Goal: Transaction & Acquisition: Purchase product/service

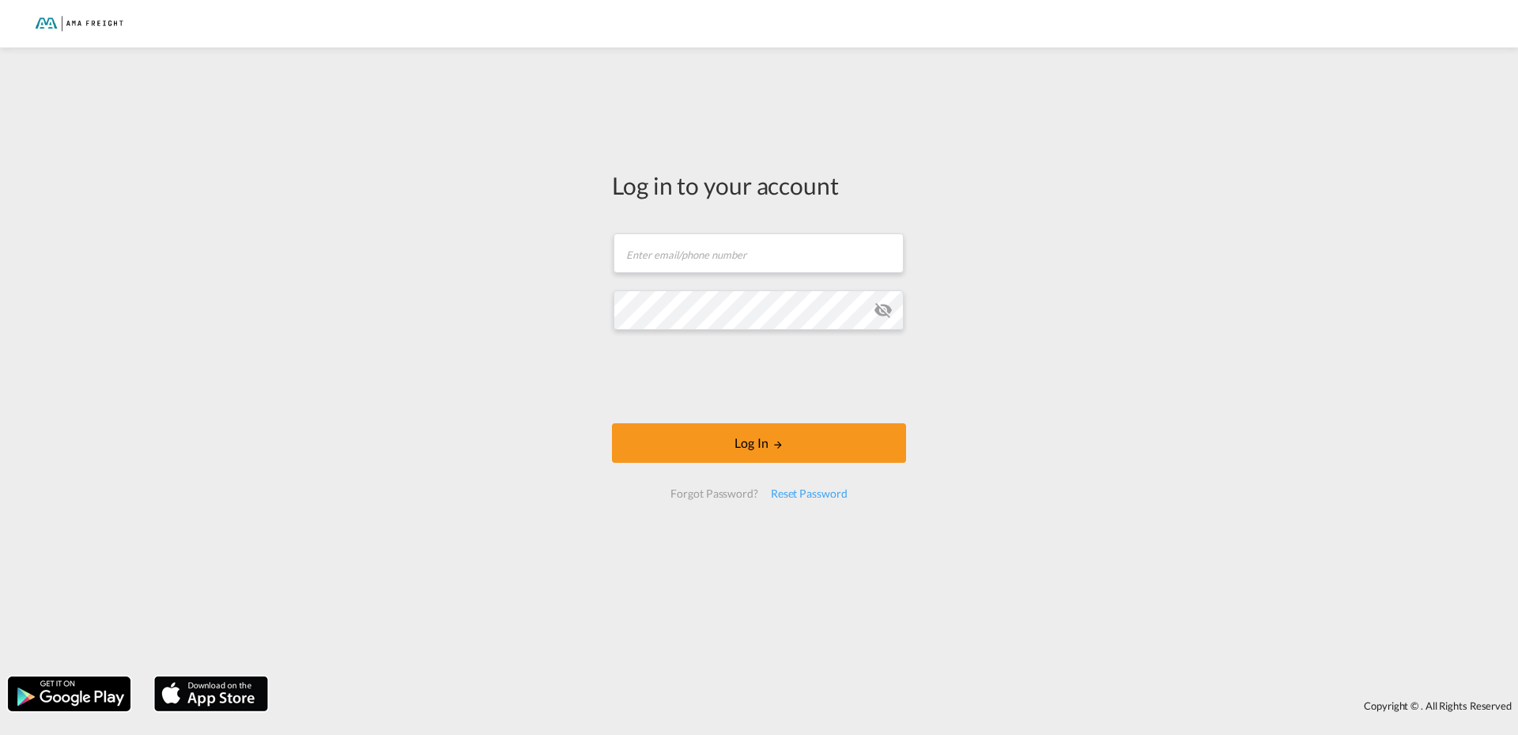
click at [694, 288] on form "Email field is required Password field is required Log In Forgot Password? Rese…" at bounding box center [759, 365] width 294 height 297
click at [683, 255] on input "text" at bounding box center [759, 253] width 290 height 40
type input "[PERSON_NAME][EMAIL_ADDRESS][DOMAIN_NAME]"
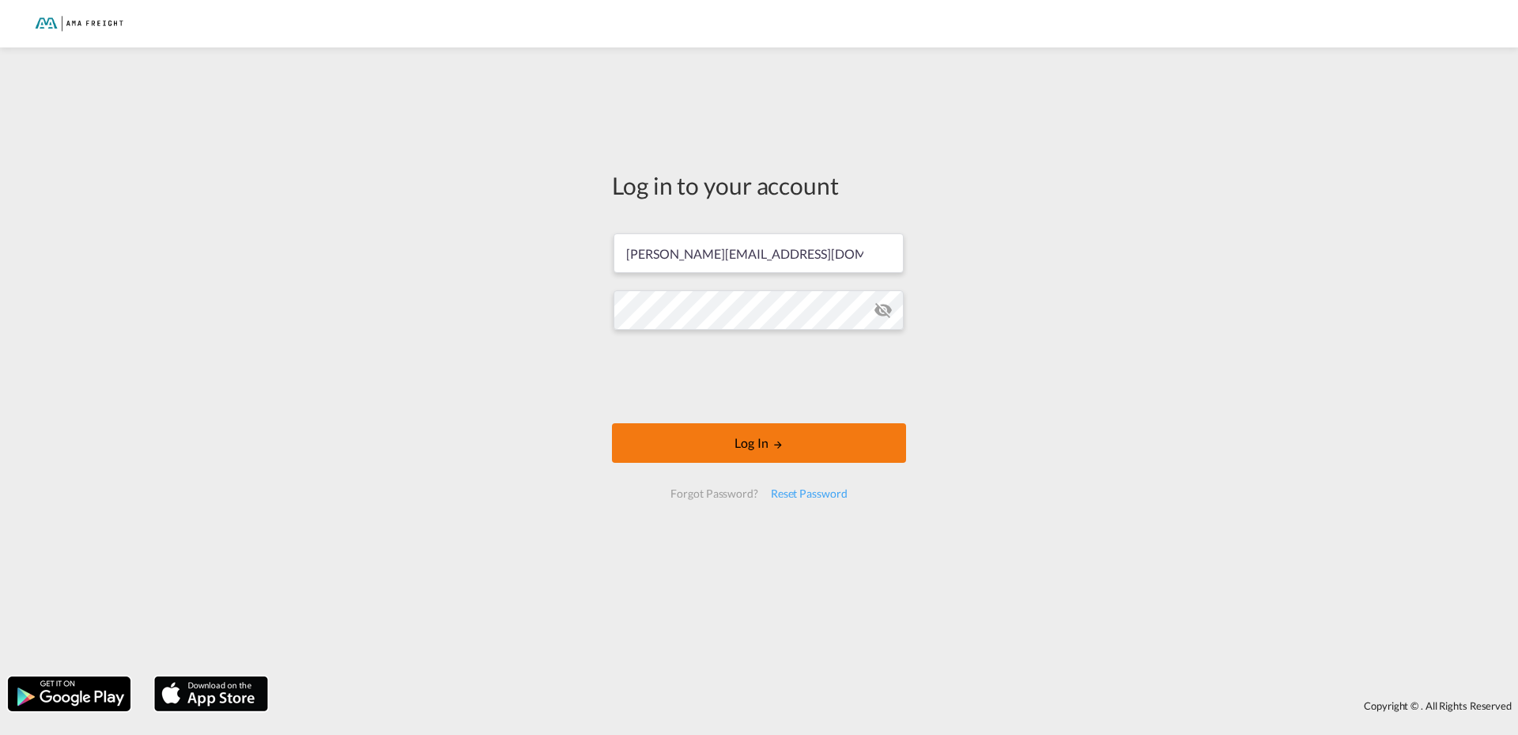
click at [762, 448] on button "Log In" at bounding box center [759, 443] width 294 height 40
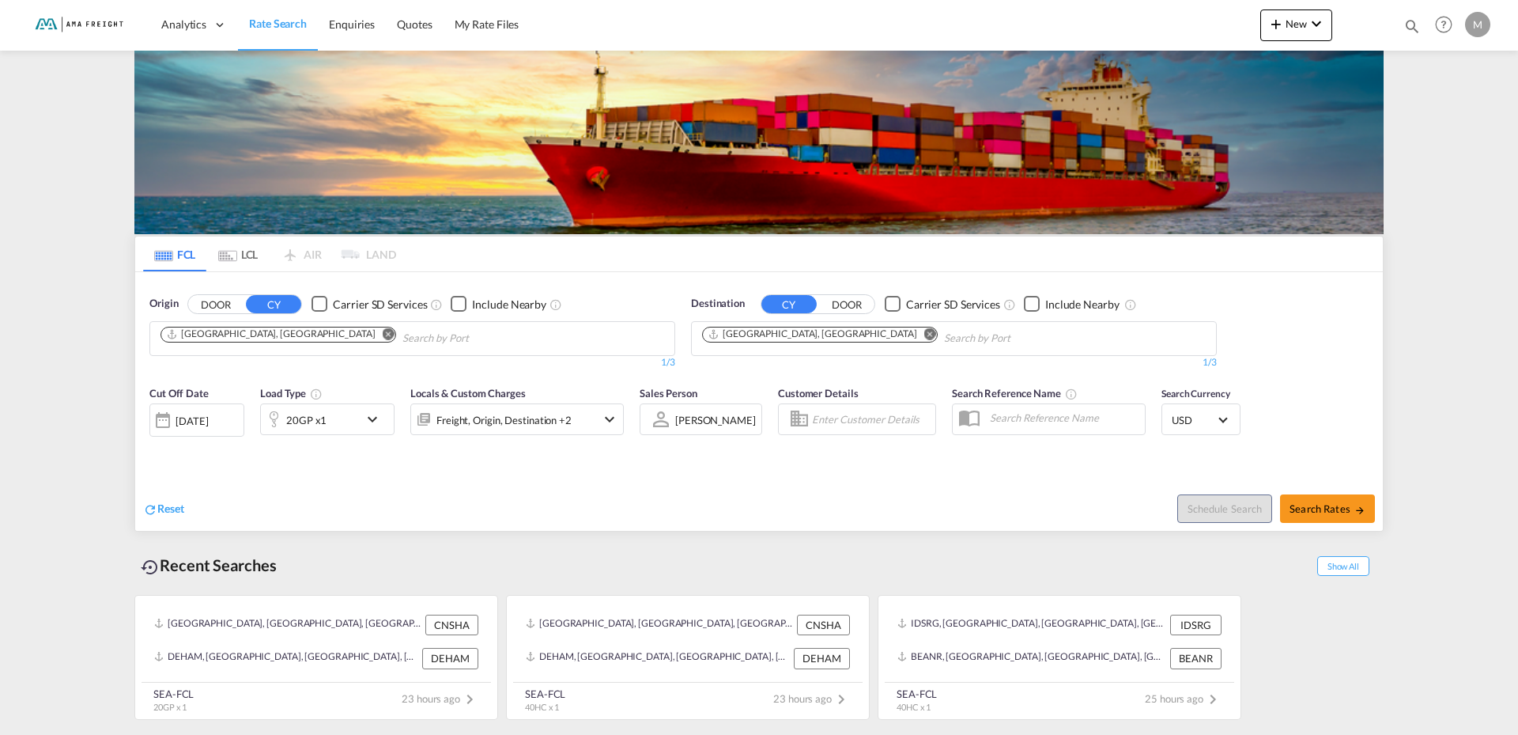
click at [383, 335] on md-icon "Remove" at bounding box center [389, 333] width 12 height 12
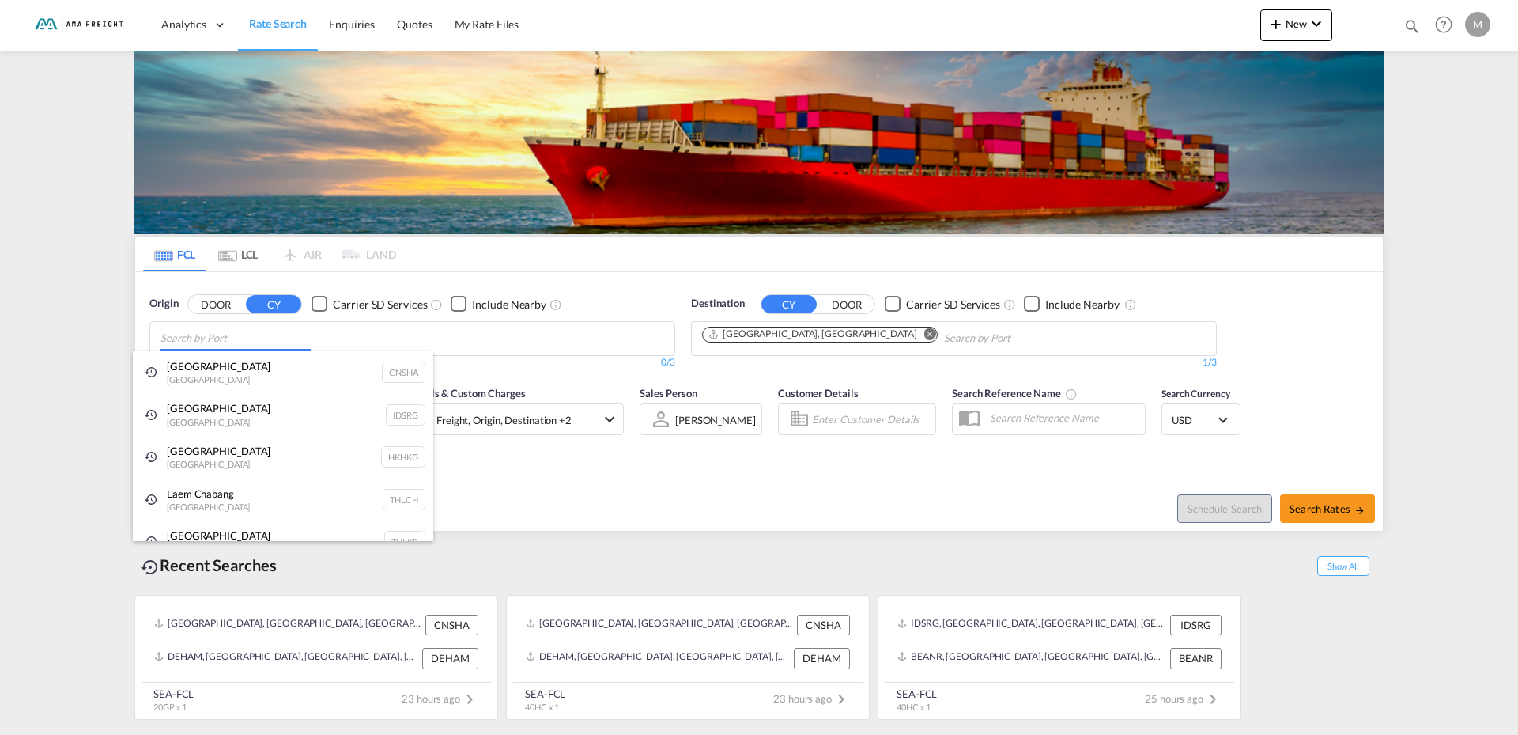
click at [244, 344] on input "Chips input." at bounding box center [236, 338] width 150 height 25
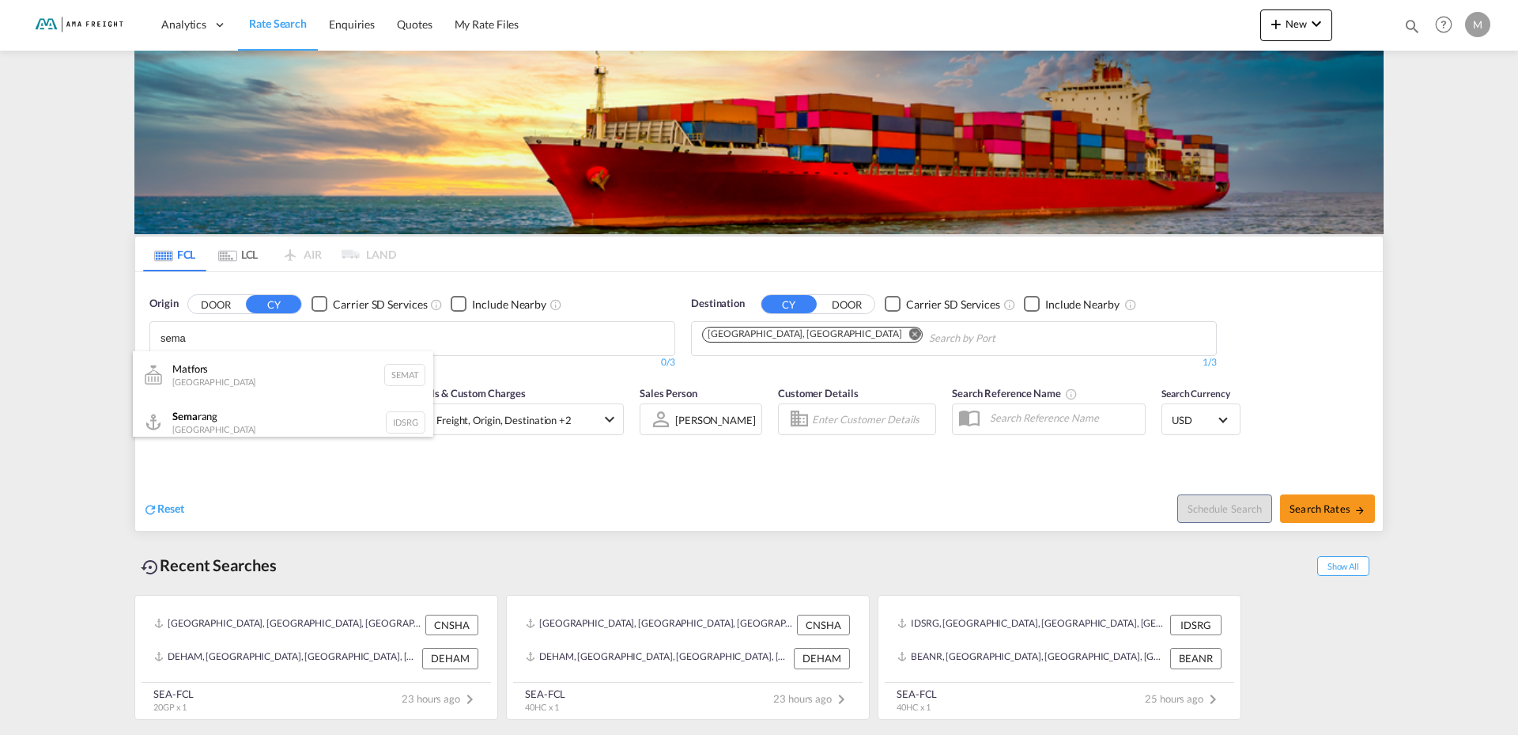
scroll to position [9, 0]
type input "sema"
click at [198, 418] on div "Sema rang Indonesia IDSRG" at bounding box center [283, 412] width 301 height 47
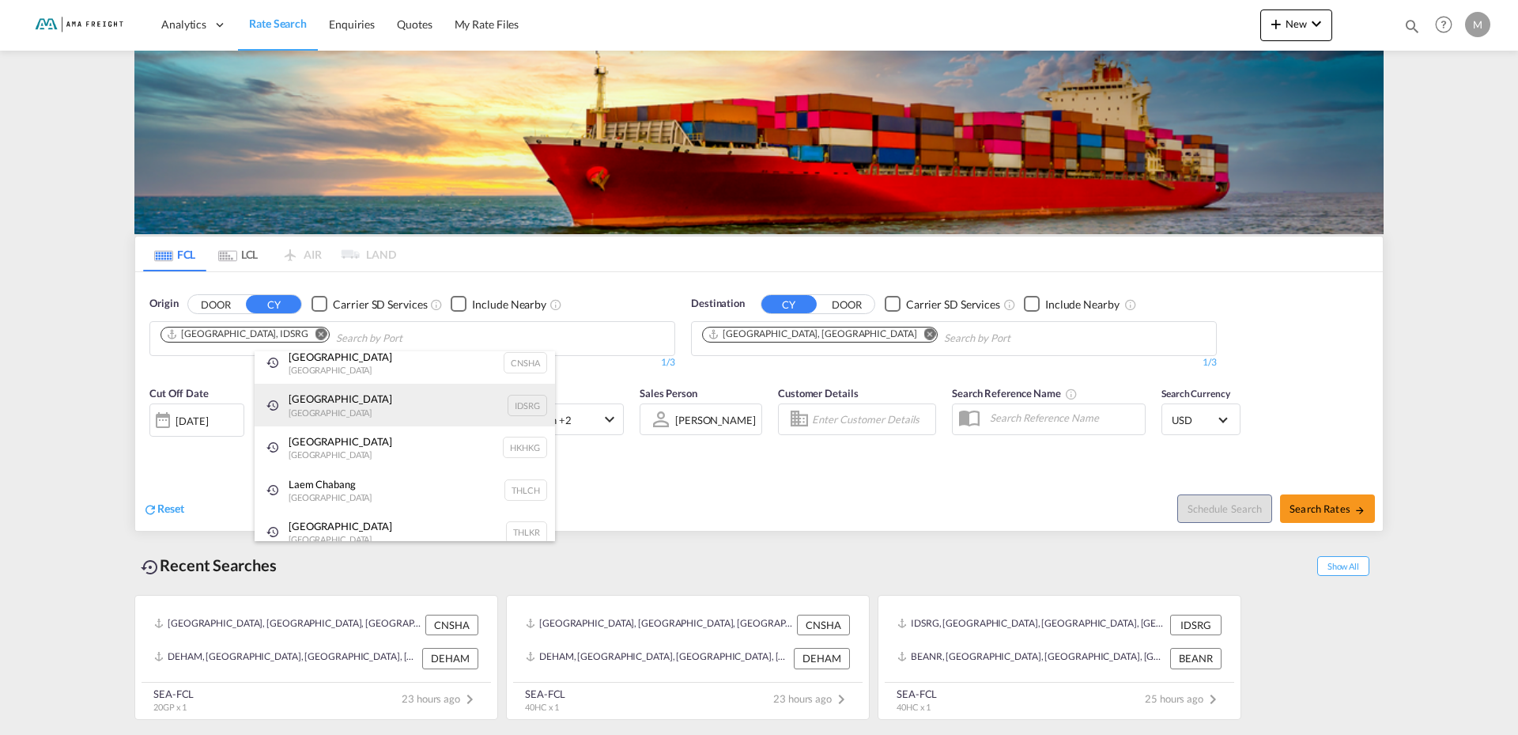
click at [318, 408] on div "[GEOGRAPHIC_DATA] [GEOGRAPHIC_DATA] IDSRG" at bounding box center [405, 405] width 301 height 43
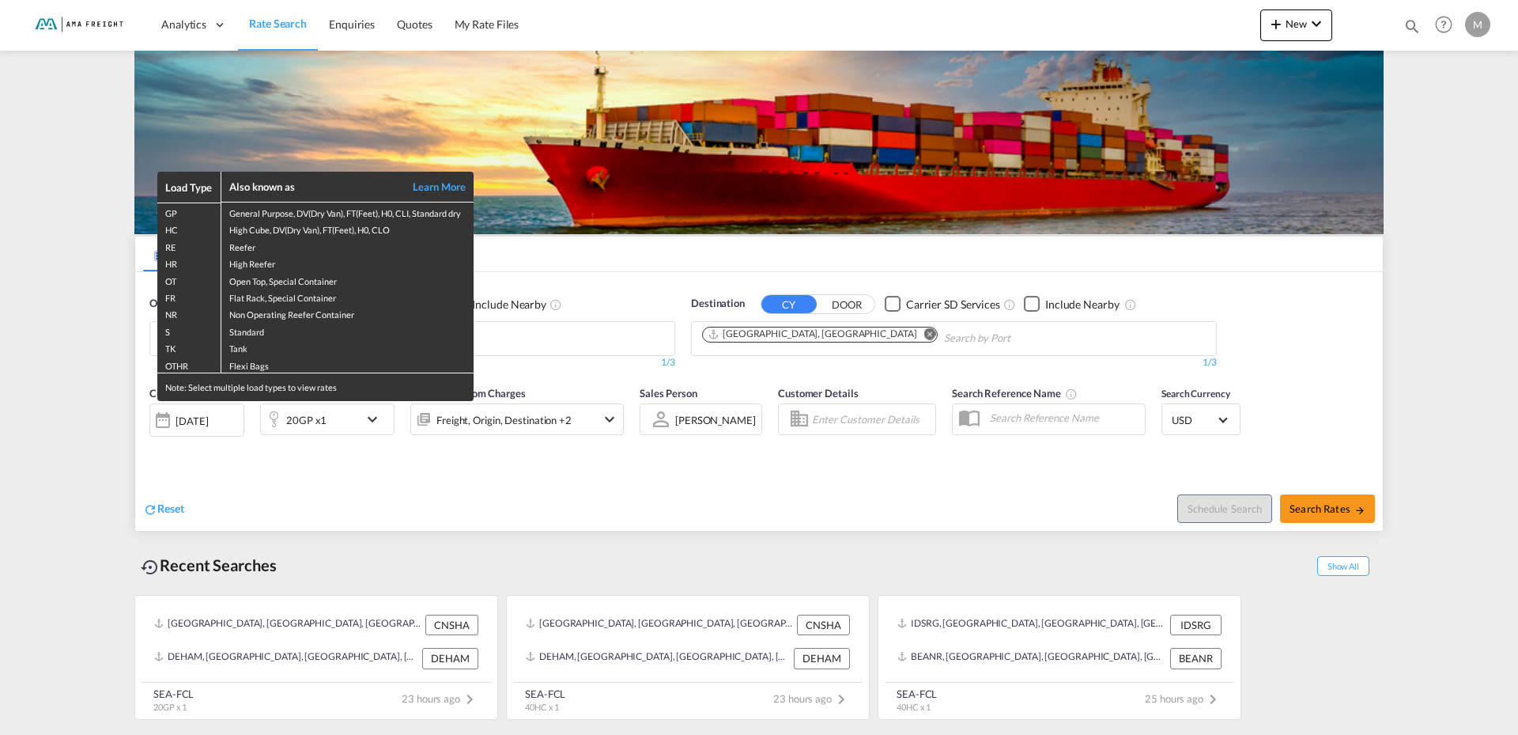
click at [502, 332] on div "Load Type Also known as Learn More GP General Purpose, DV(Dry Van), FT(Feet), H…" at bounding box center [759, 367] width 1518 height 735
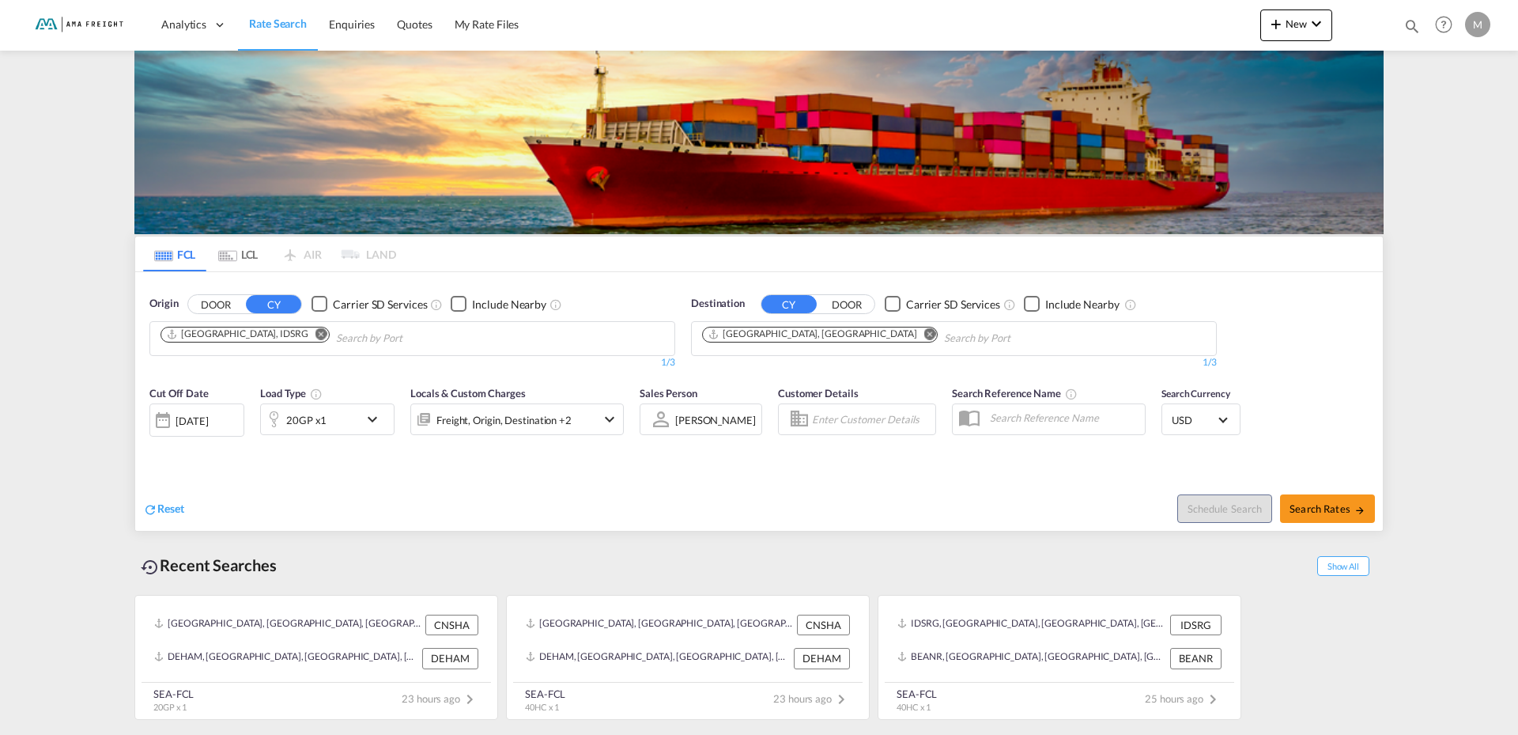
click at [376, 420] on md-icon "icon-chevron-down" at bounding box center [376, 419] width 27 height 19
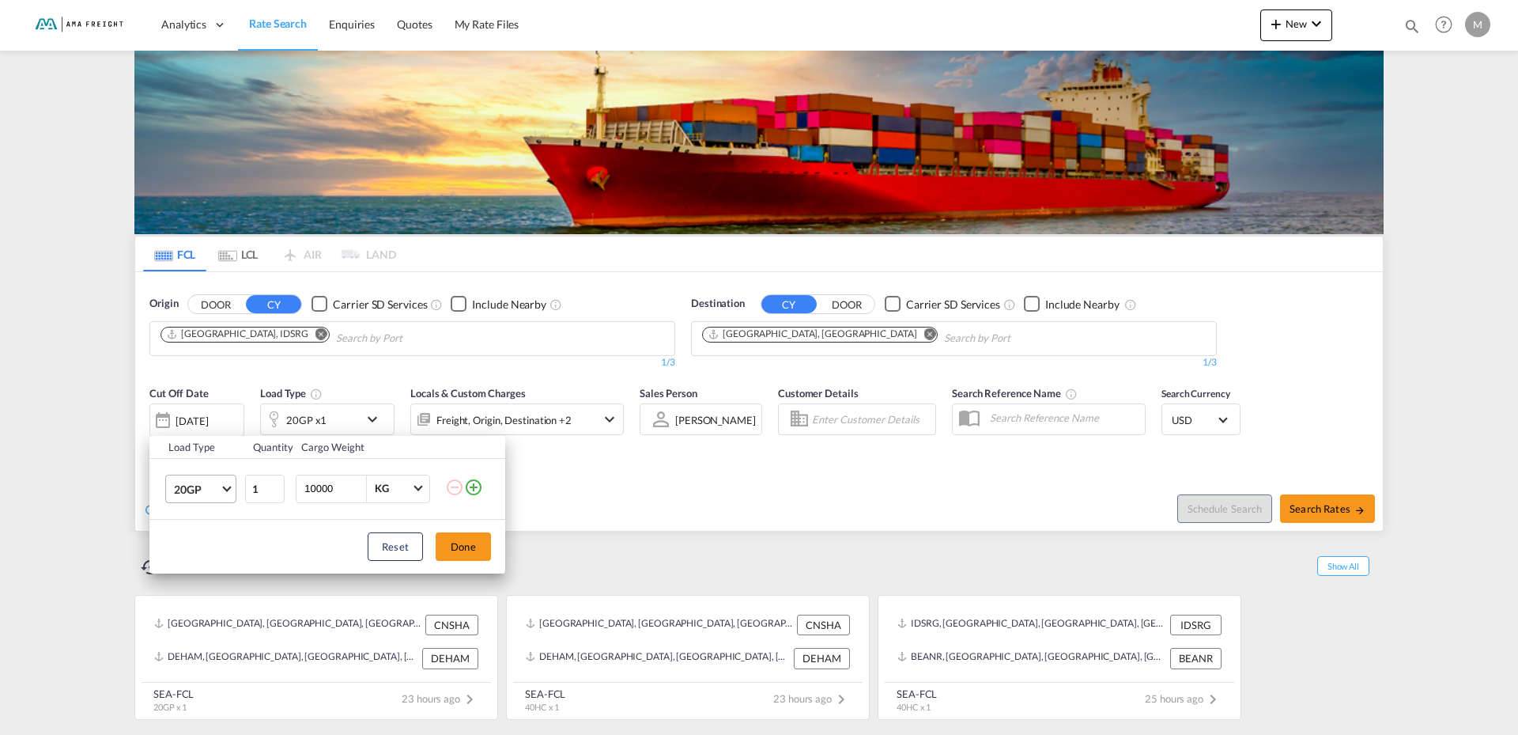
click at [224, 486] on span "Choose: \a20GP" at bounding box center [226, 486] width 9 height 9
click at [199, 561] on div "40HC" at bounding box center [188, 565] width 29 height 16
click at [464, 541] on button "Done" at bounding box center [463, 546] width 55 height 28
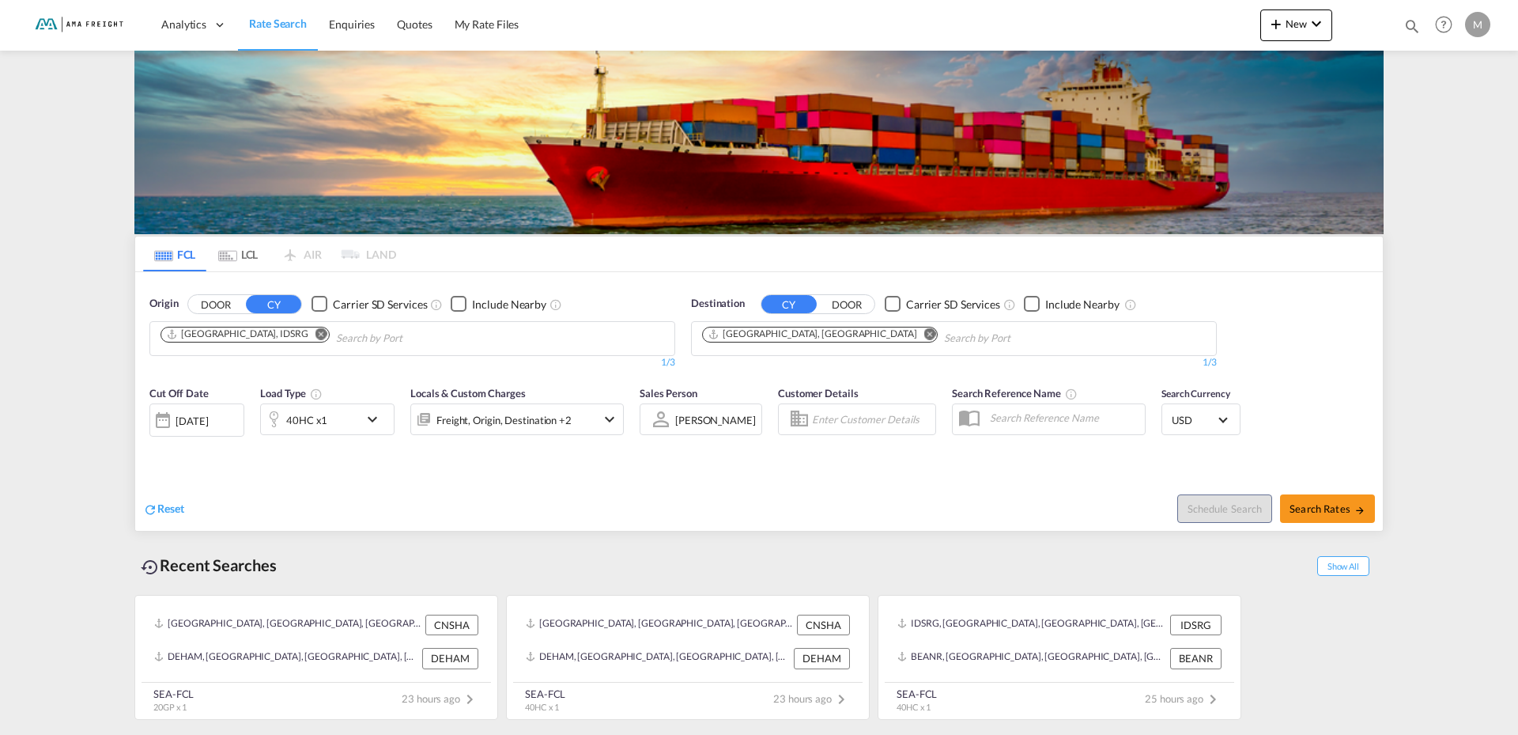
click at [607, 421] on md-icon "icon-chevron-down" at bounding box center [609, 419] width 19 height 19
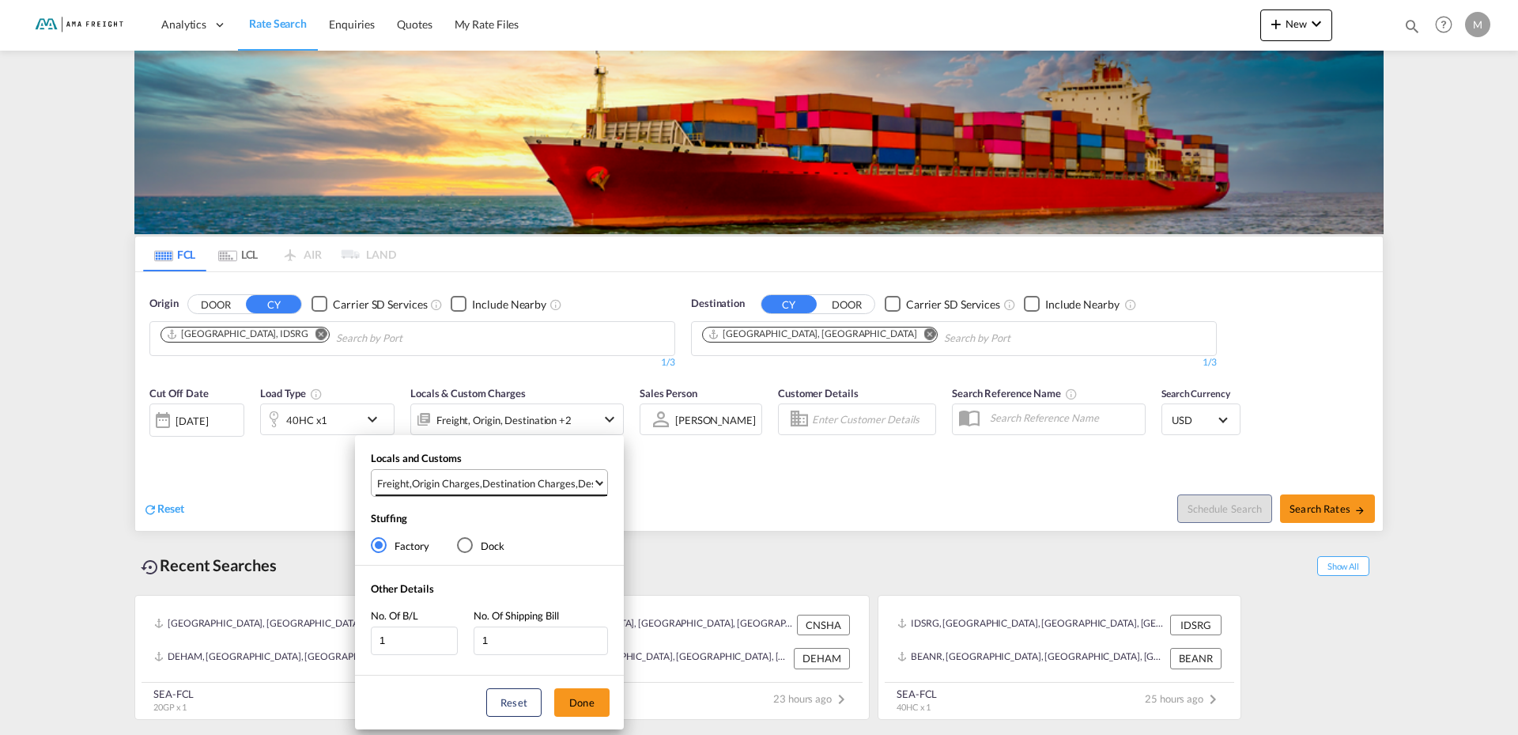
click at [599, 484] on span "Select Locals and Customs: \aFreight, \aOrigin Charges, \aDestination Charges, …" at bounding box center [599, 482] width 8 height 8
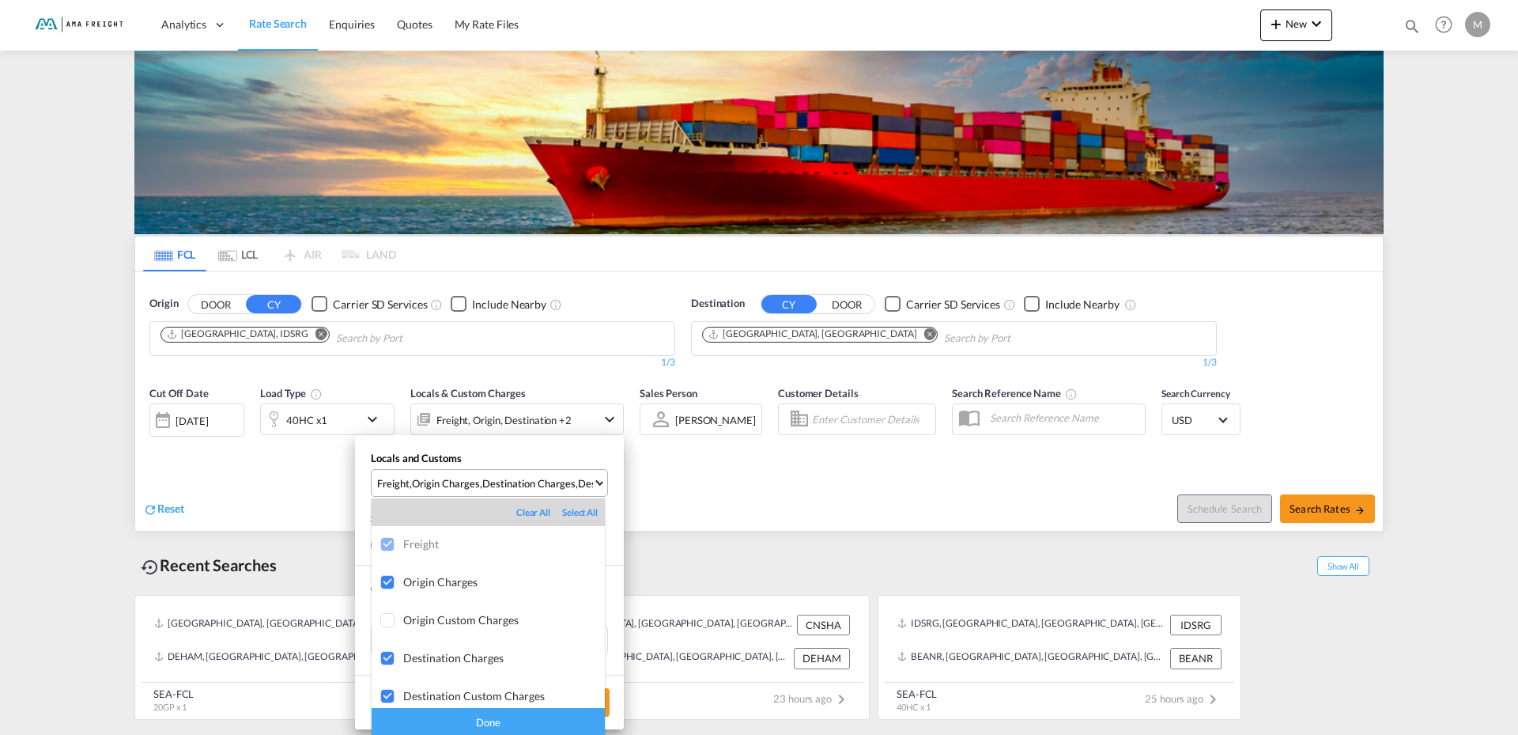
click at [599, 484] on md-backdrop at bounding box center [759, 367] width 1518 height 735
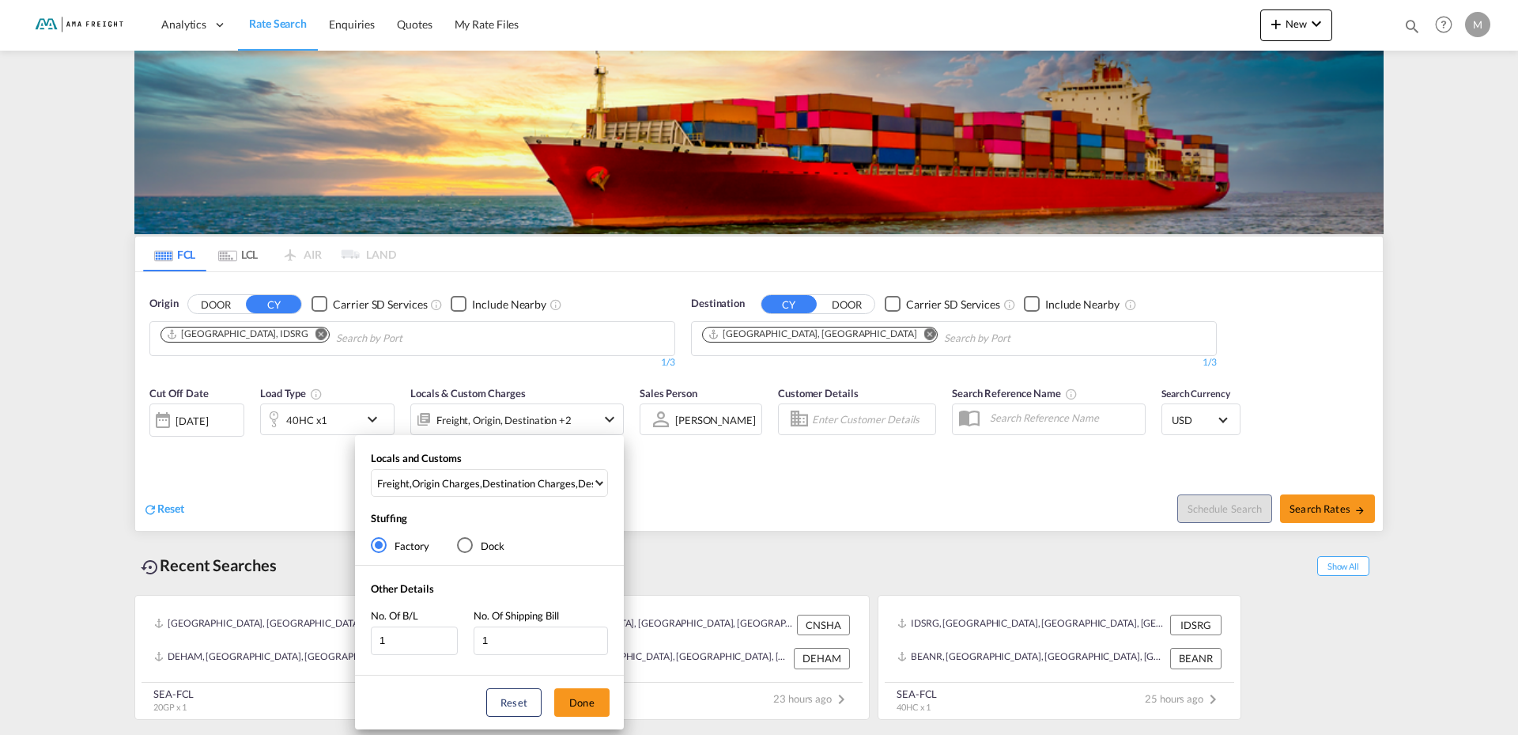
click at [663, 485] on div "Locals and Customs Freight , Origin Charges , Destination Charges , Destination…" at bounding box center [759, 367] width 1518 height 735
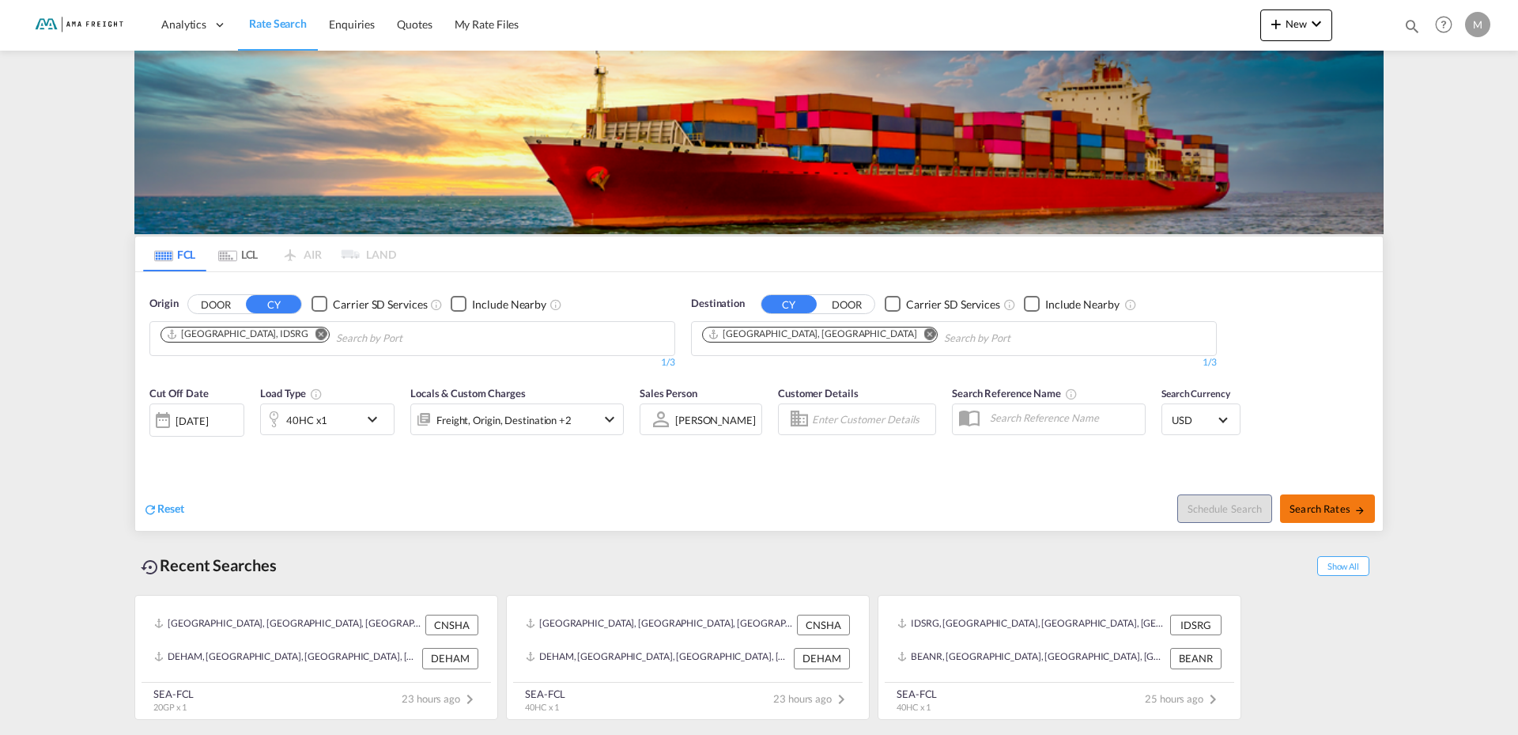
click at [1336, 509] on span "Search Rates" at bounding box center [1328, 508] width 76 height 13
type input "IDSRG to DEHAM / [DATE]"
